Goal: Complete application form: Complete application form

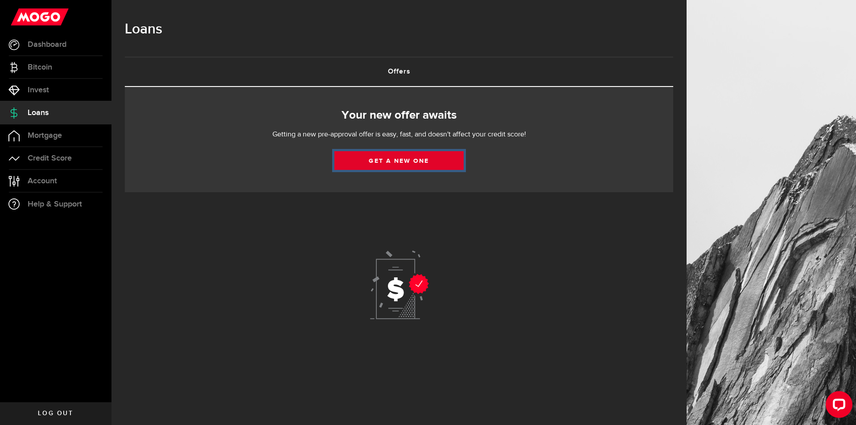
click at [405, 163] on link "Get a new one" at bounding box center [399, 160] width 129 height 19
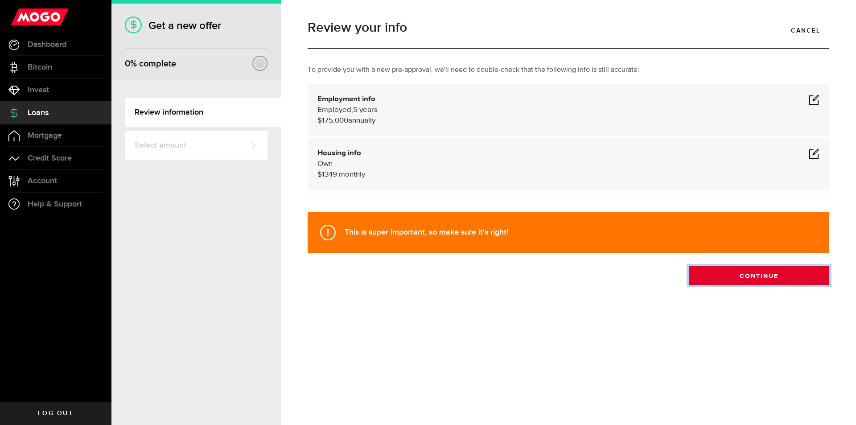
click at [757, 281] on button "Continue" at bounding box center [759, 275] width 141 height 19
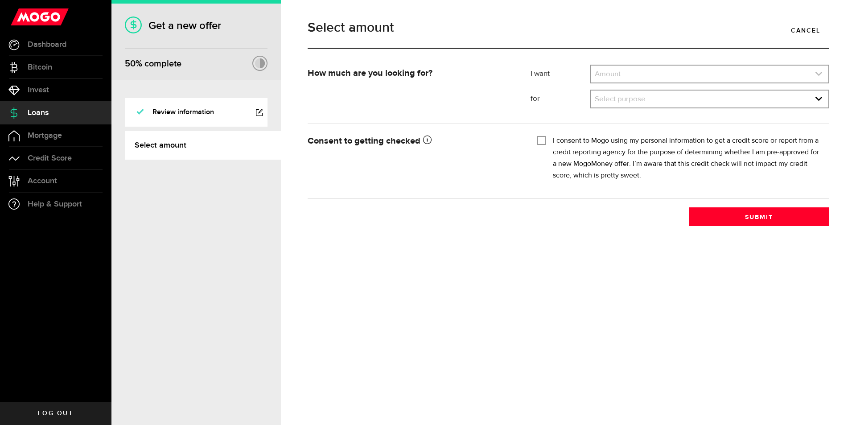
click at [598, 73] on link "expand select" at bounding box center [709, 74] width 237 height 17
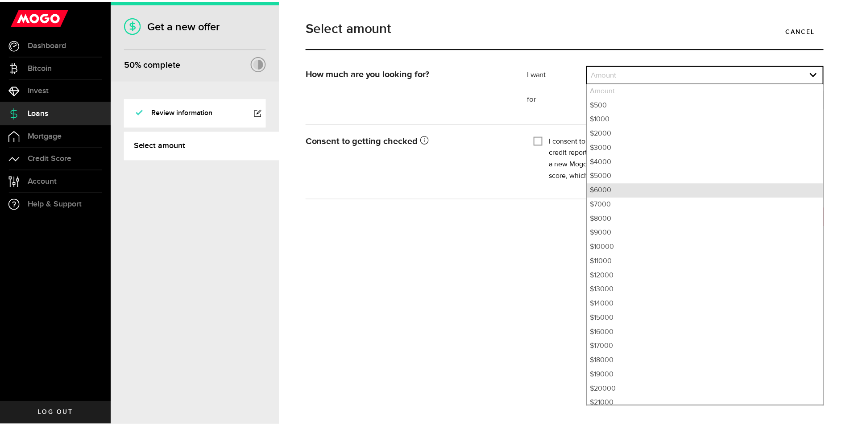
scroll to position [205, 0]
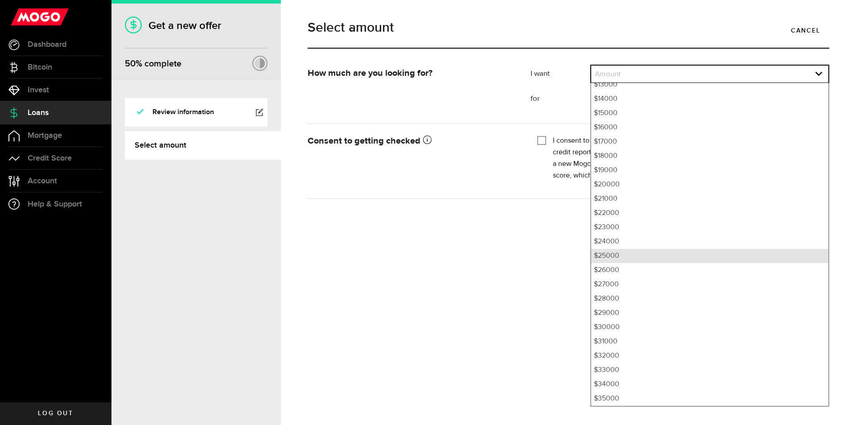
click at [609, 256] on li "$25000" at bounding box center [709, 256] width 237 height 14
select select "25000"
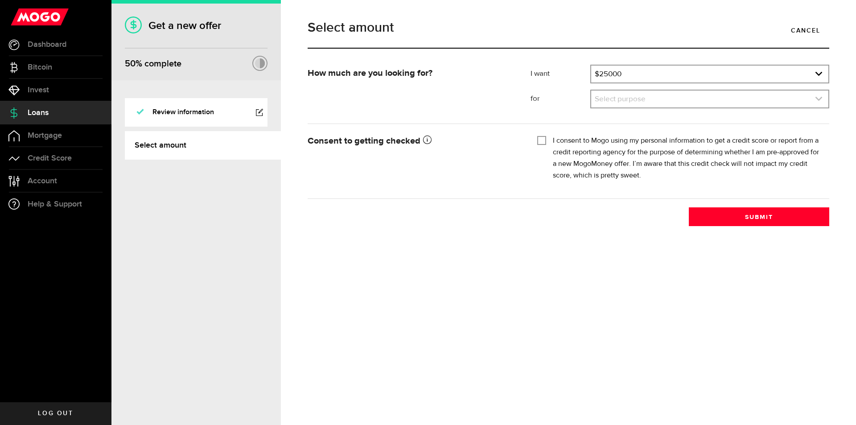
click at [616, 98] on link "expand select" at bounding box center [709, 99] width 237 height 17
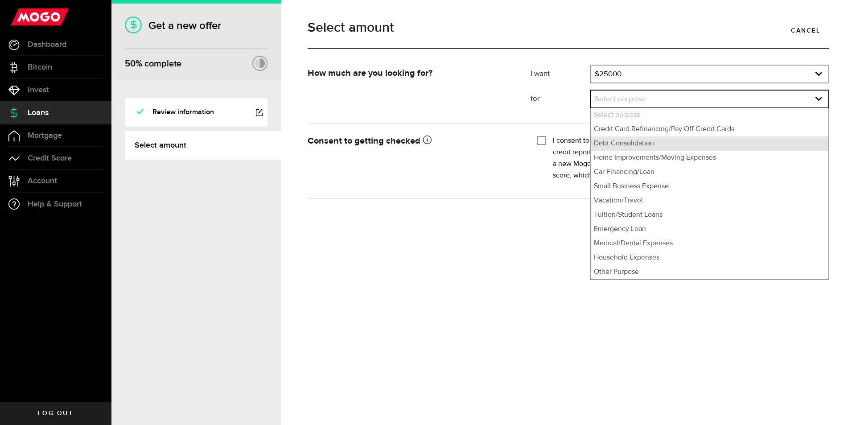
click at [607, 143] on li "Debt Consolidation" at bounding box center [709, 143] width 237 height 14
select select "Debt Consolidation"
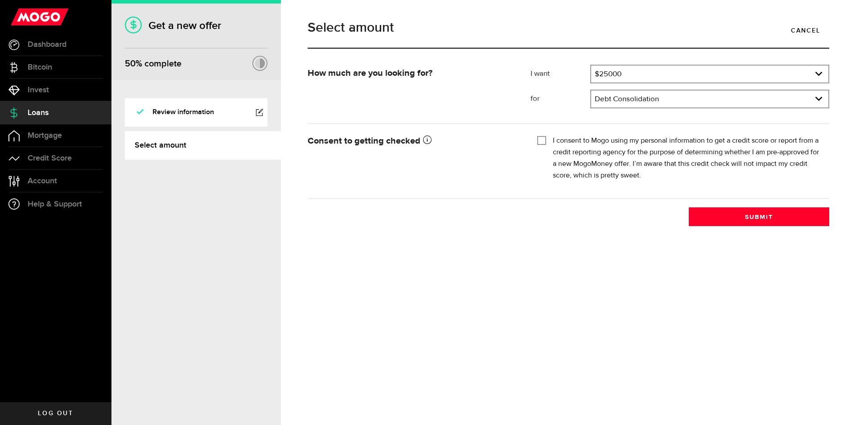
click at [542, 140] on input "I consent to Mogo using my personal information to get a credit score or report…" at bounding box center [542, 139] width 9 height 9
checkbox input "true"
click at [766, 217] on button "Submit" at bounding box center [759, 216] width 141 height 19
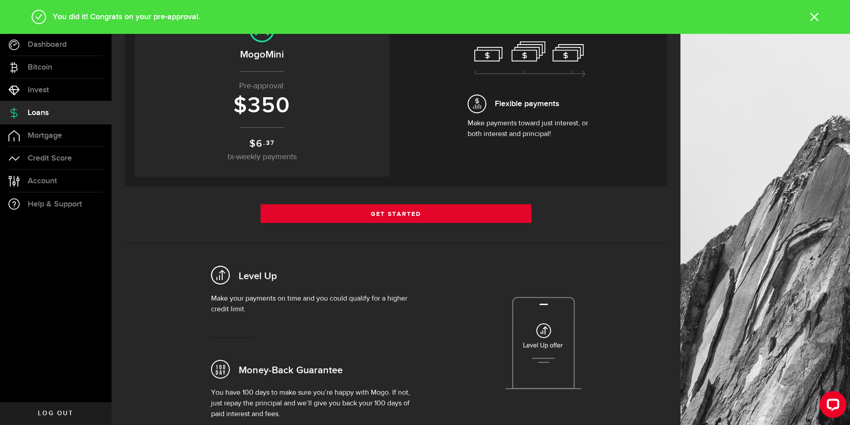
scroll to position [178, 0]
